Goal: Information Seeking & Learning: Learn about a topic

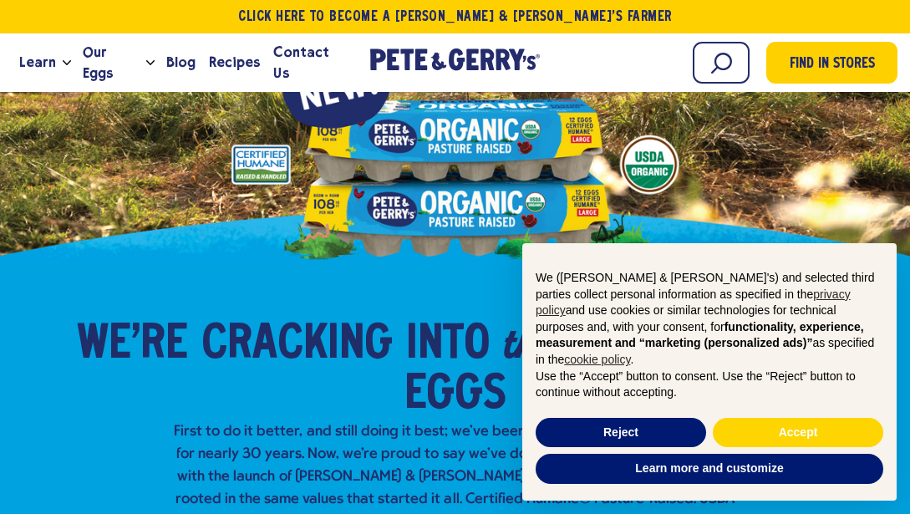
scroll to position [125, 0]
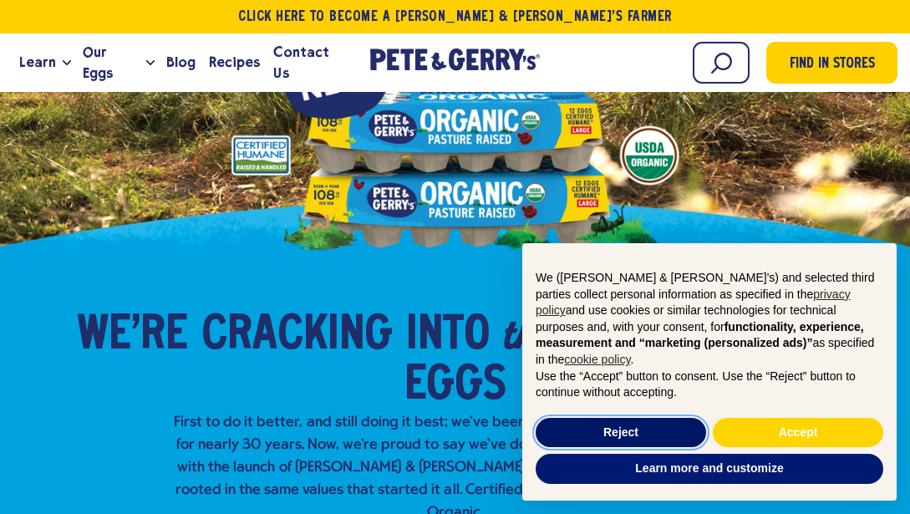
click at [561, 437] on button "Reject" at bounding box center [621, 433] width 171 height 30
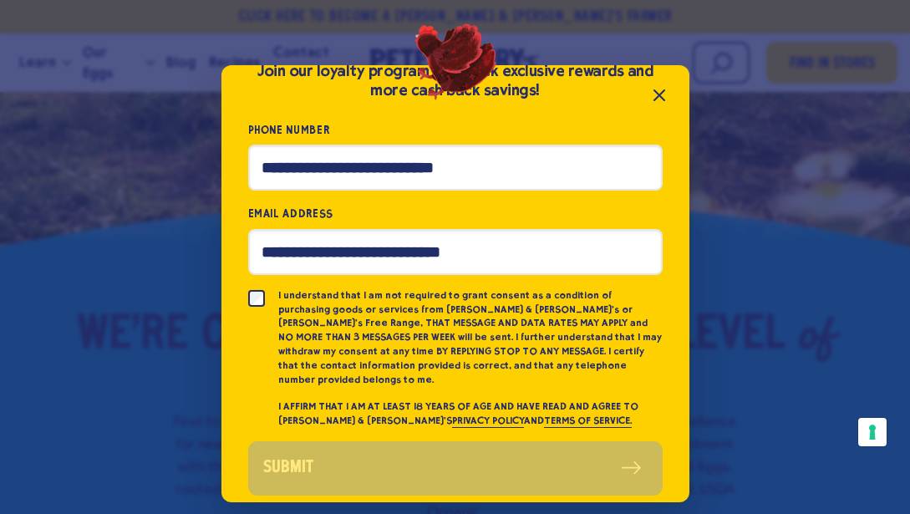
scroll to position [75, 0]
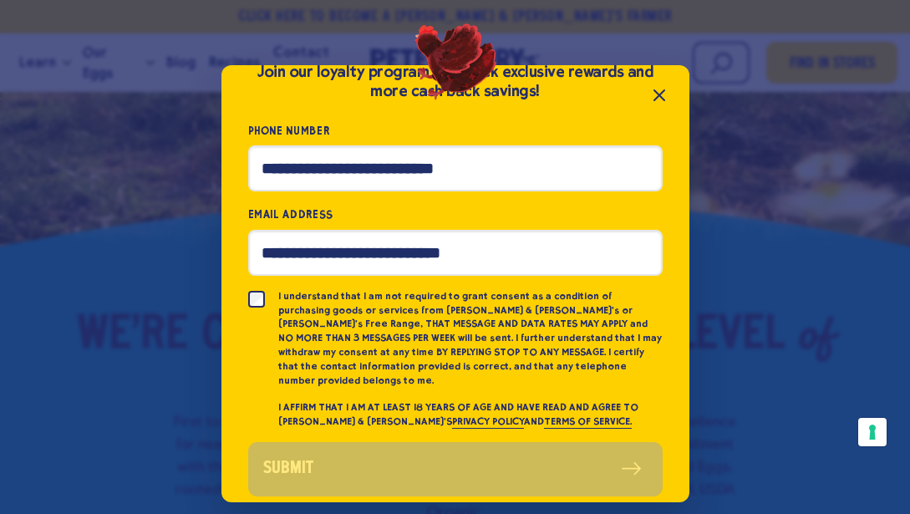
click at [663, 92] on icon "Close popup" at bounding box center [660, 95] width 10 height 10
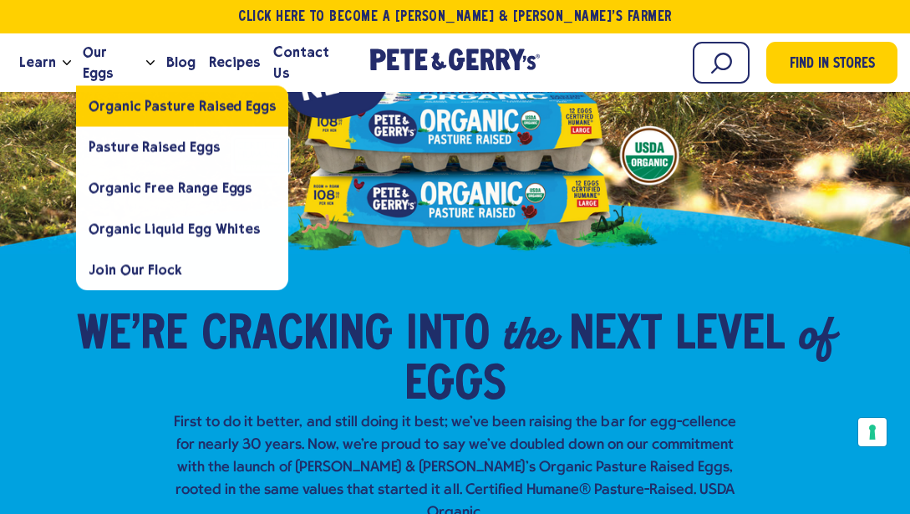
click at [218, 110] on span "Organic Pasture Raised Eggs" at bounding box center [182, 106] width 187 height 16
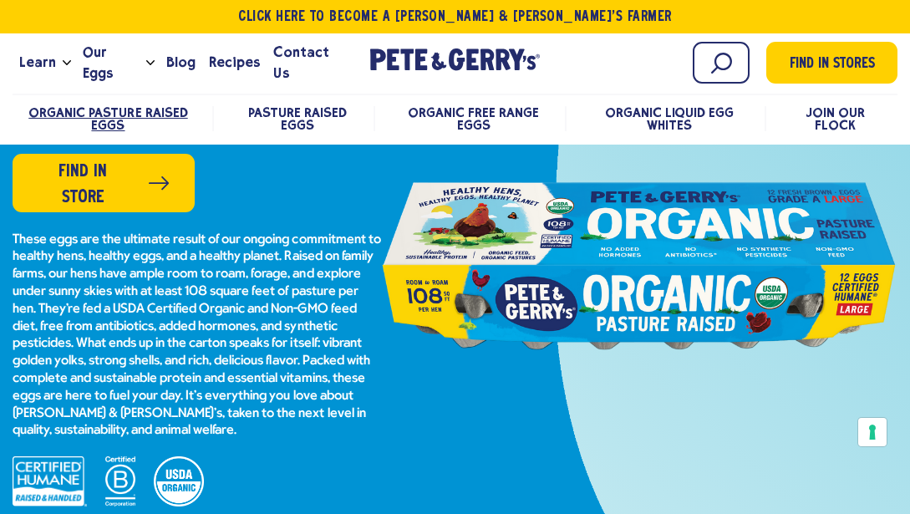
scroll to position [207, 0]
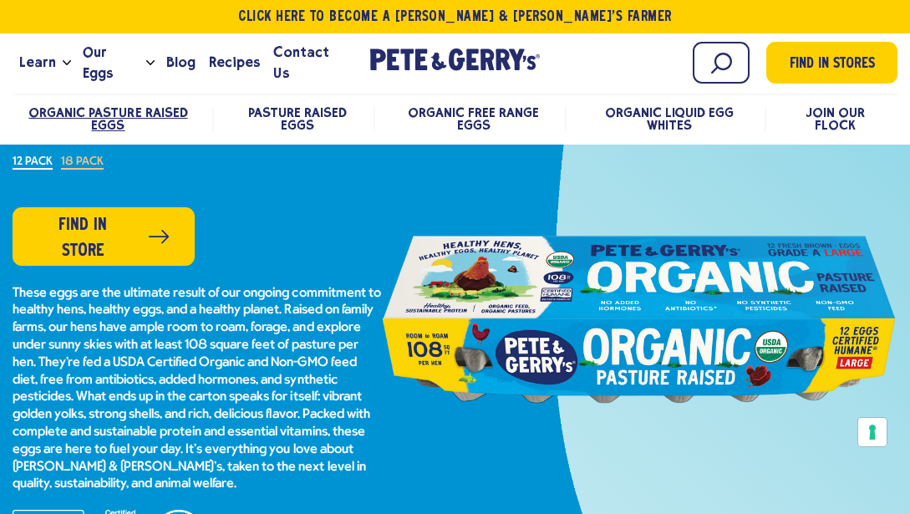
click at [476, 118] on span "Organic Free Range Eggs" at bounding box center [473, 118] width 131 height 28
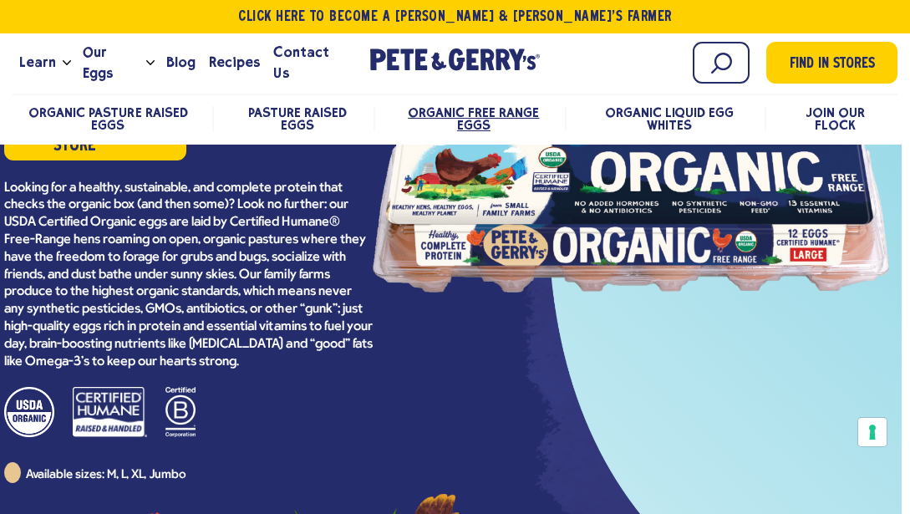
scroll to position [311, 8]
